Goal: Find specific page/section

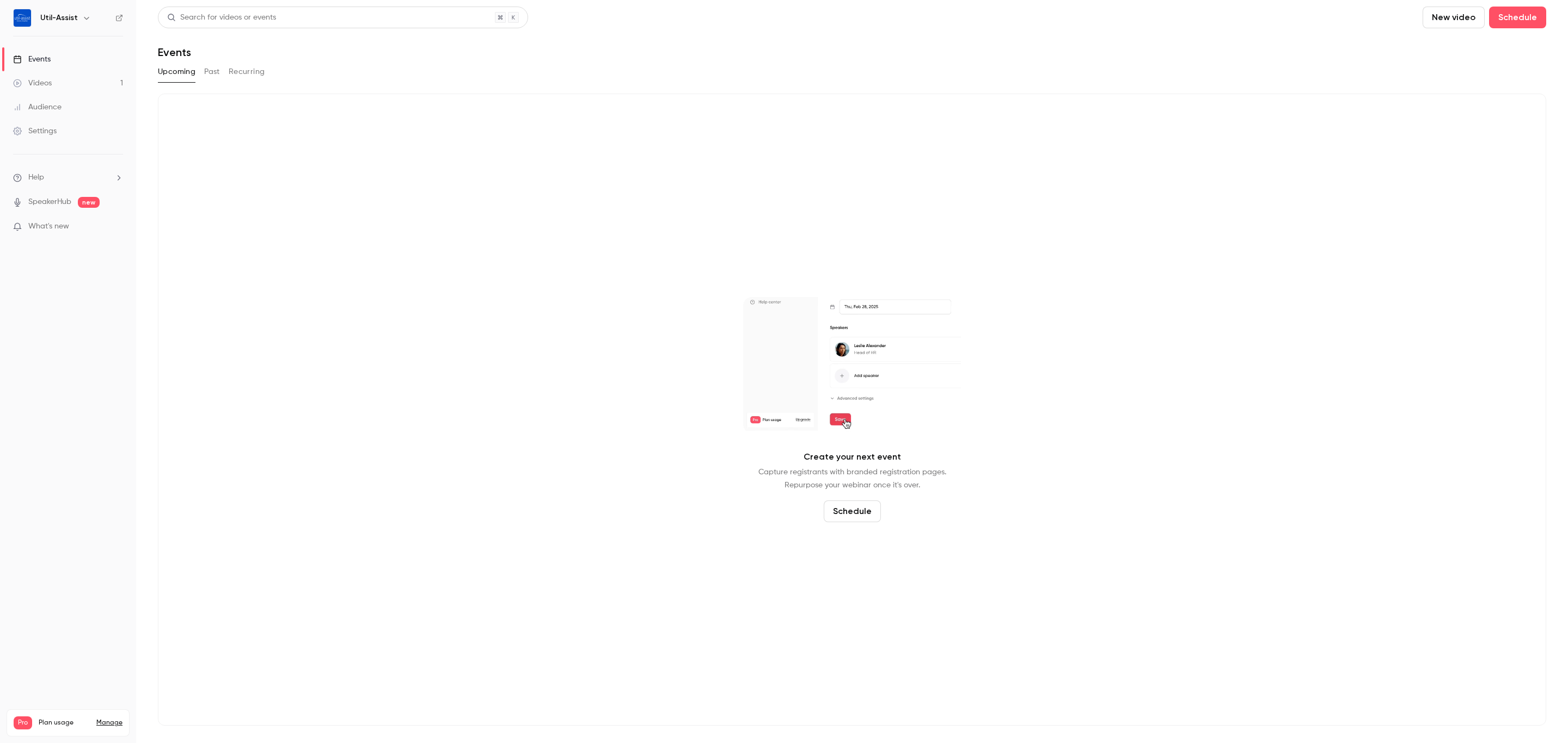
click at [258, 69] on button "Recurring" at bounding box center [246, 71] width 37 height 17
click at [216, 71] on button "Past" at bounding box center [211, 71] width 15 height 17
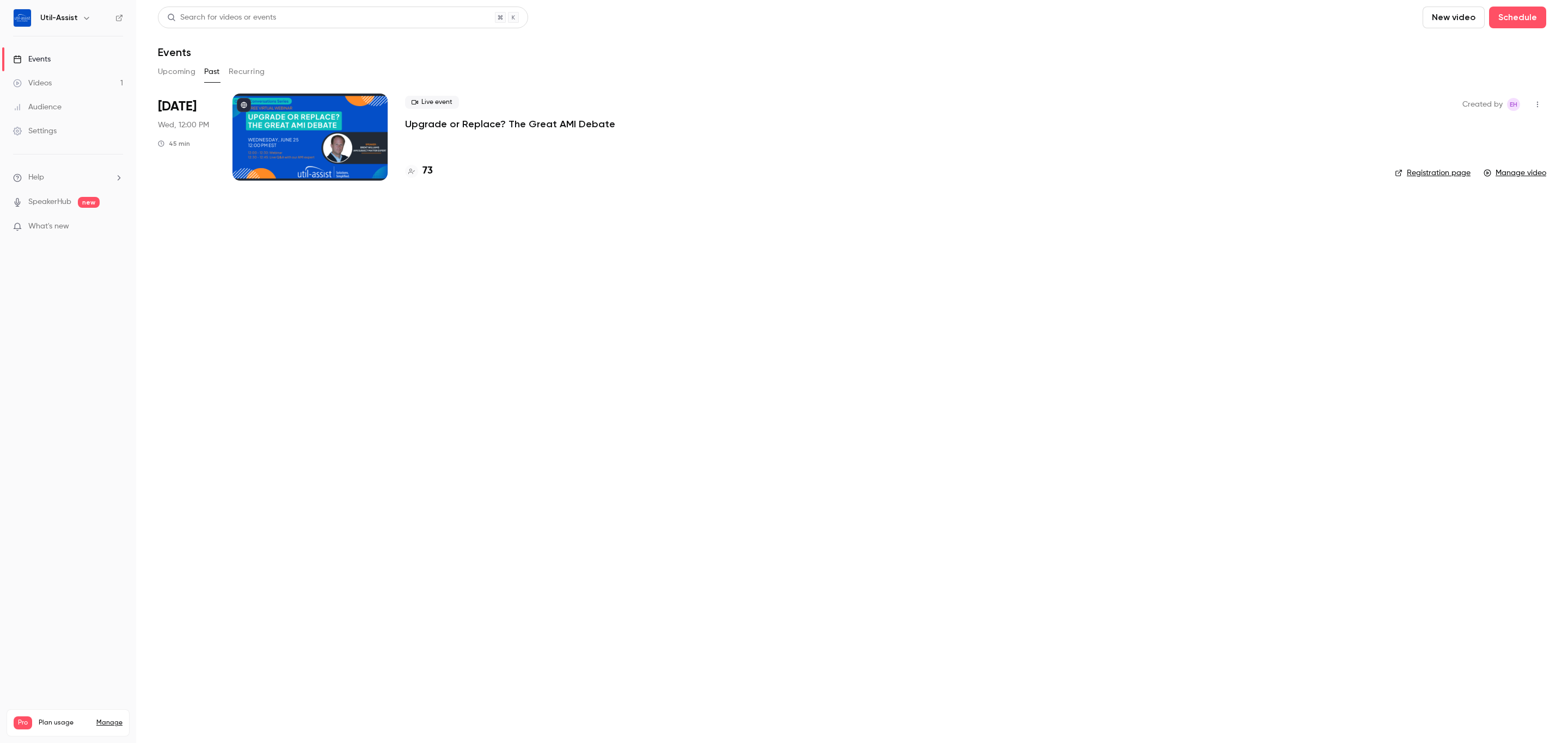
drag, startPoint x: 427, startPoint y: 167, endPoint x: 427, endPoint y: 179, distance: 12.0
click at [427, 167] on h4 "73" at bounding box center [427, 171] width 11 height 15
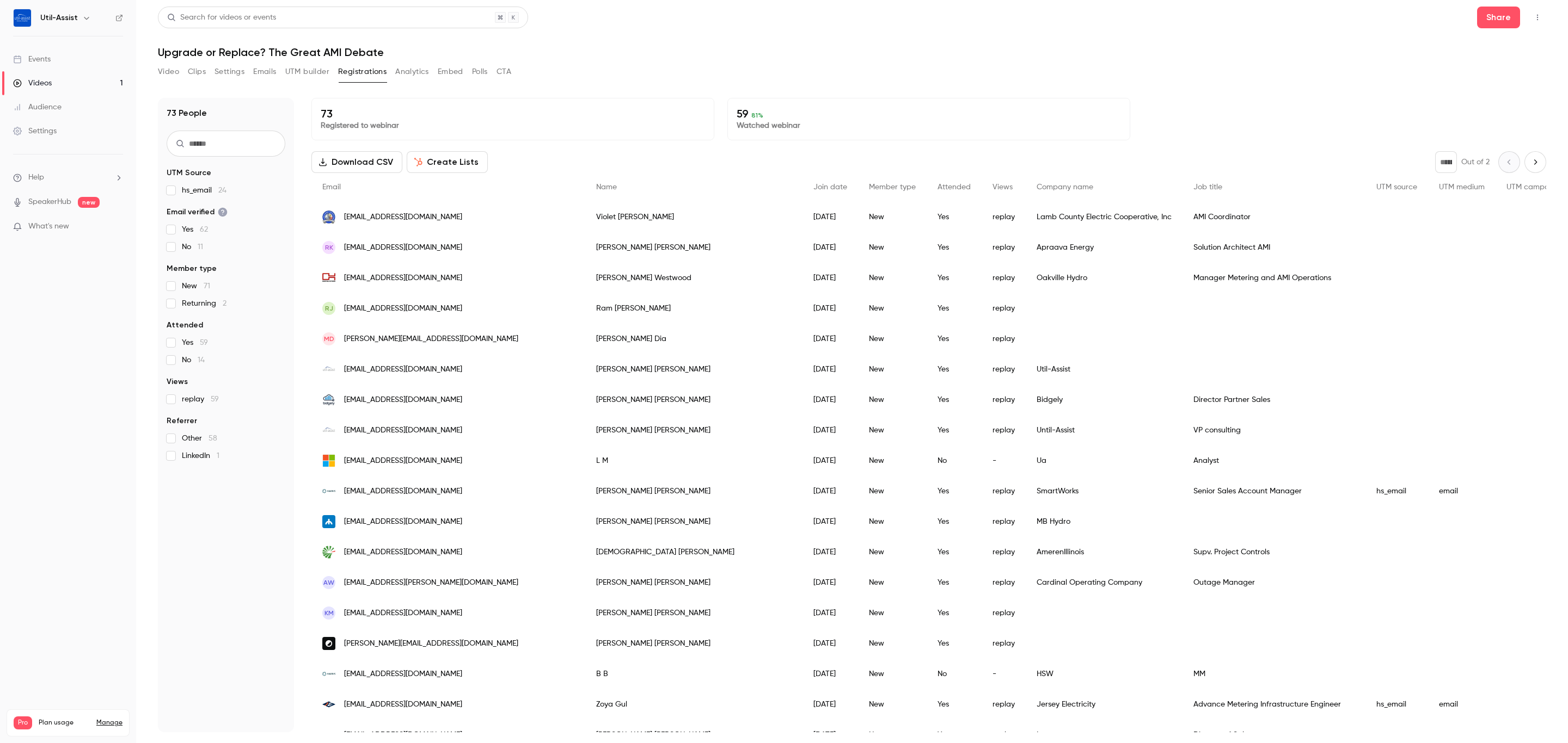
click at [873, 65] on div "Video Clips Settings Emails UTM builder Registrations Analytics Embed Polls CTA" at bounding box center [851, 74] width 1388 height 22
